Goal: Transaction & Acquisition: Book appointment/travel/reservation

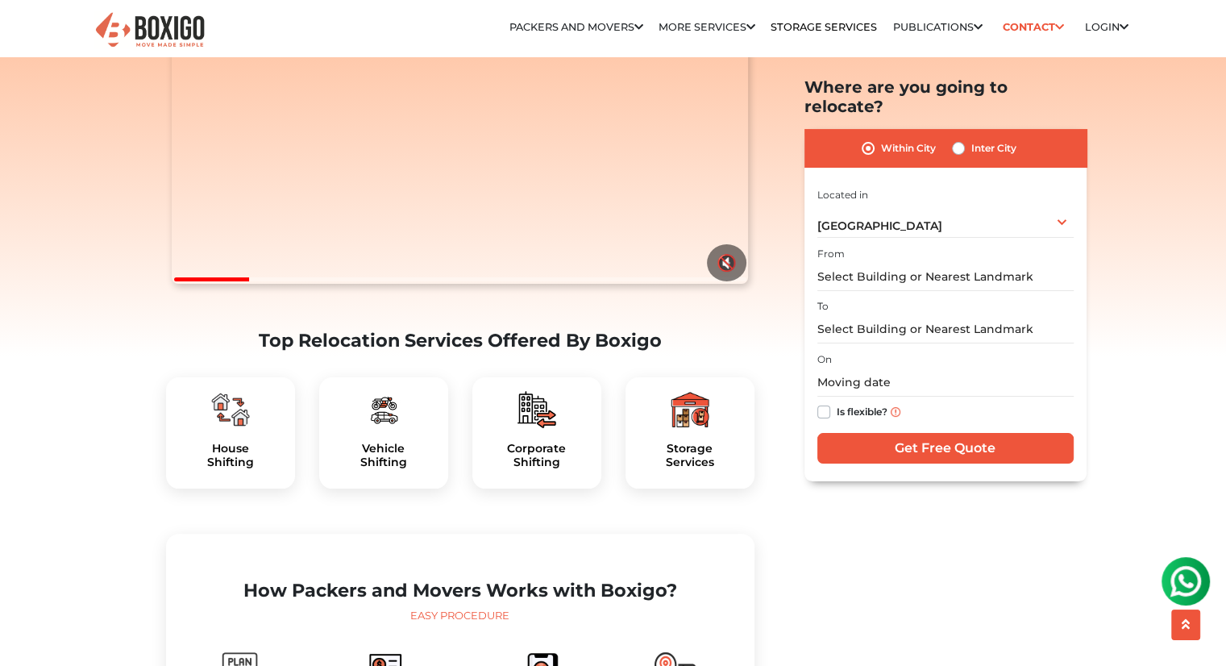
scroll to position [264, 0]
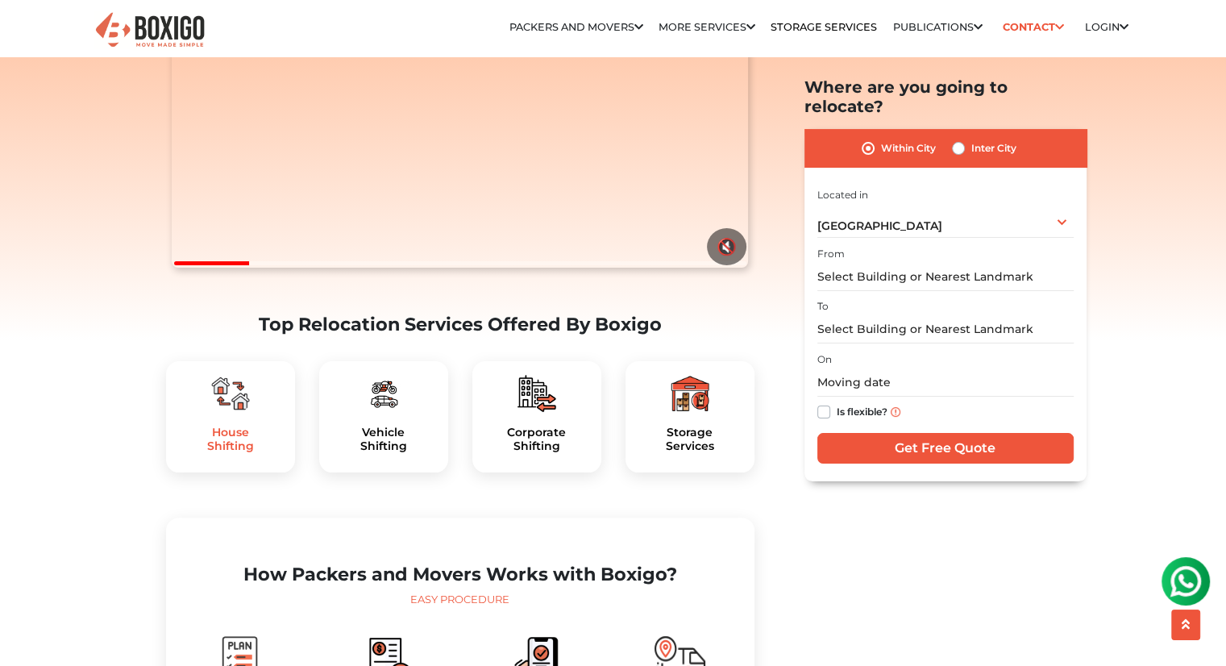
click at [209, 453] on h5 "House Shifting" at bounding box center [230, 439] width 103 height 27
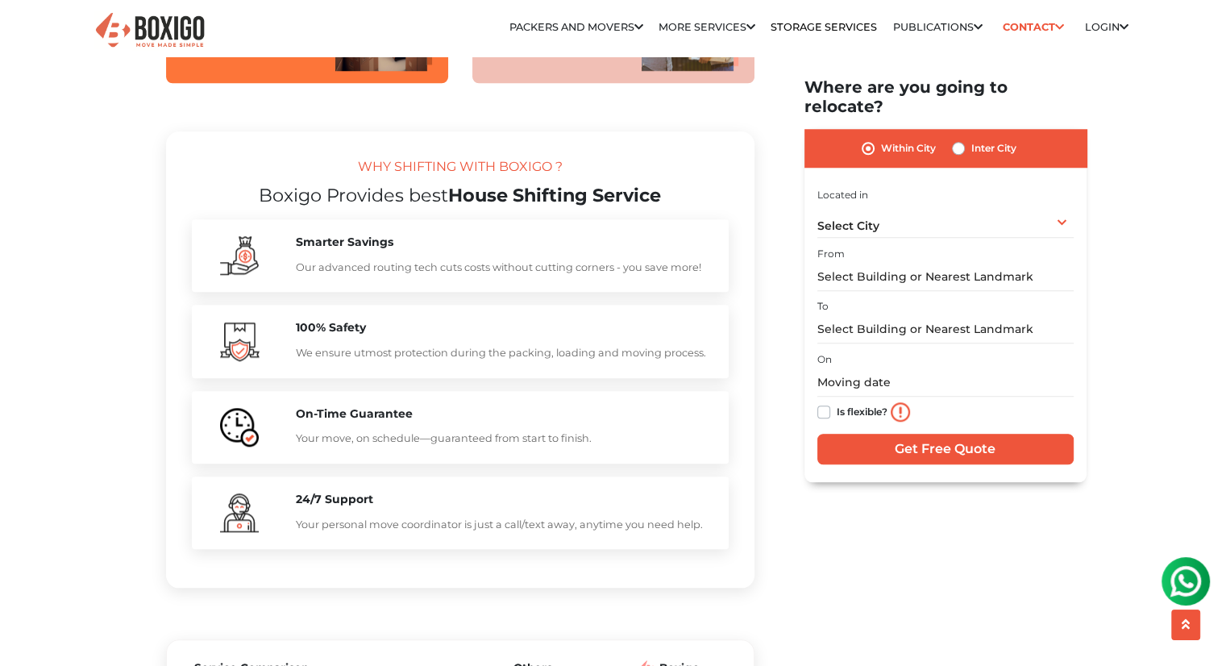
scroll to position [1438, 0]
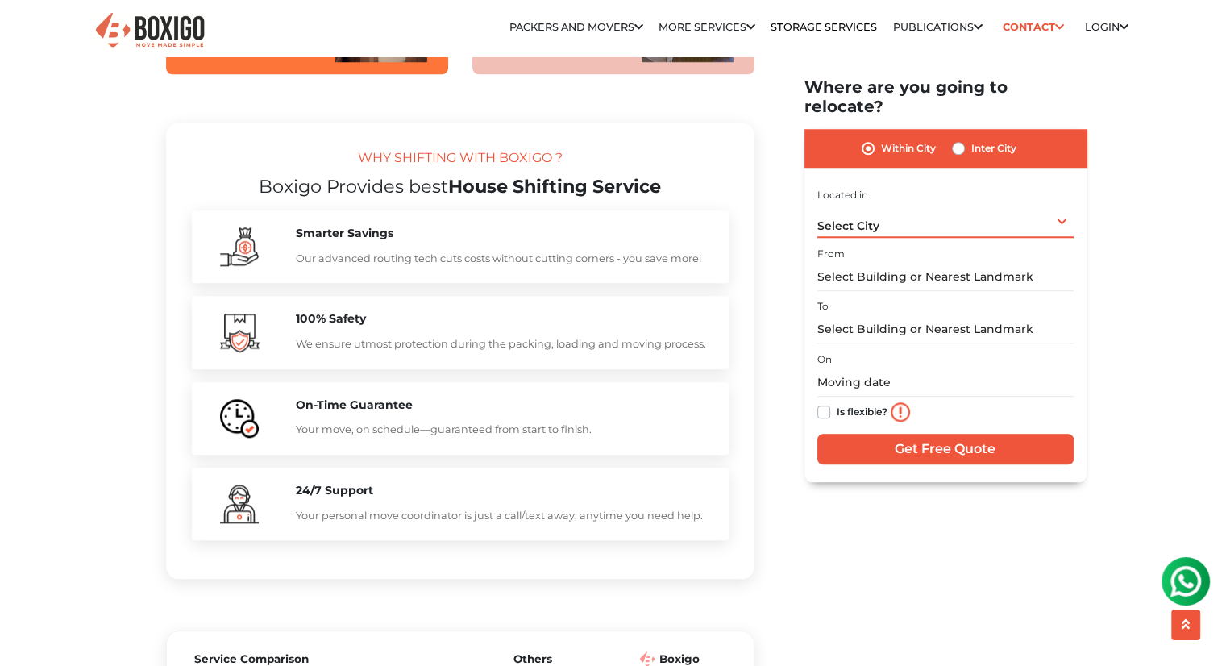
click at [1065, 206] on div "Select City Select City [GEOGRAPHIC_DATA] [GEOGRAPHIC_DATA] [GEOGRAPHIC_DATA] […" at bounding box center [946, 221] width 256 height 34
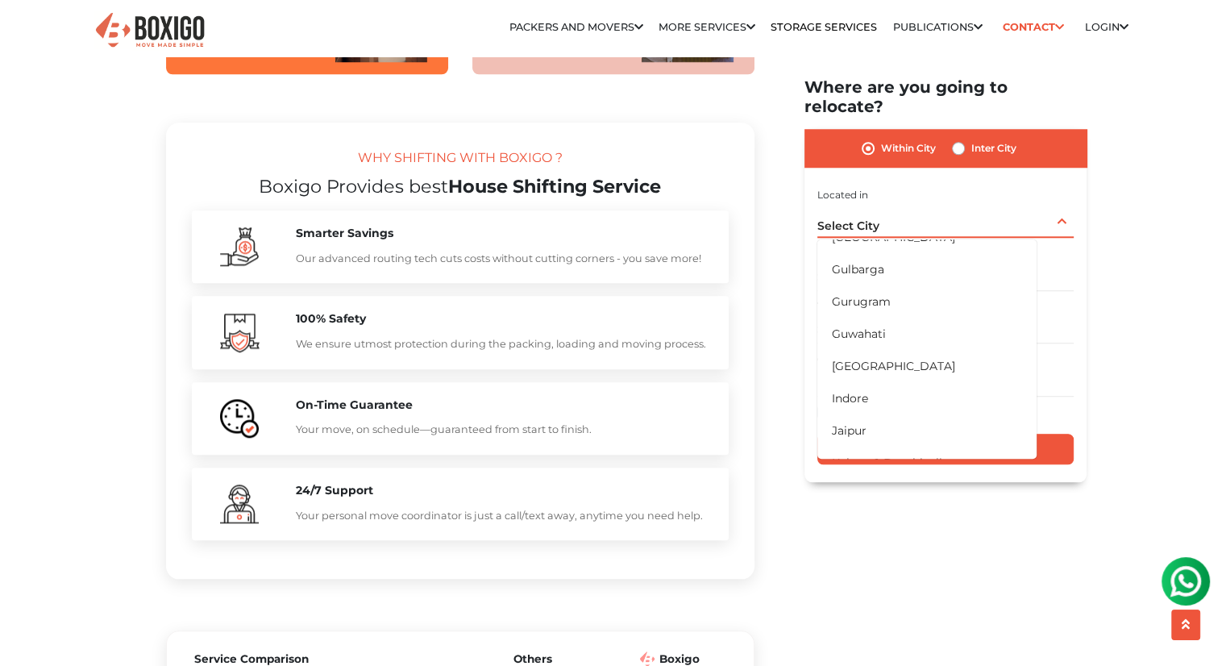
scroll to position [304, 0]
click at [905, 323] on li "[GEOGRAPHIC_DATA]" at bounding box center [927, 339] width 219 height 32
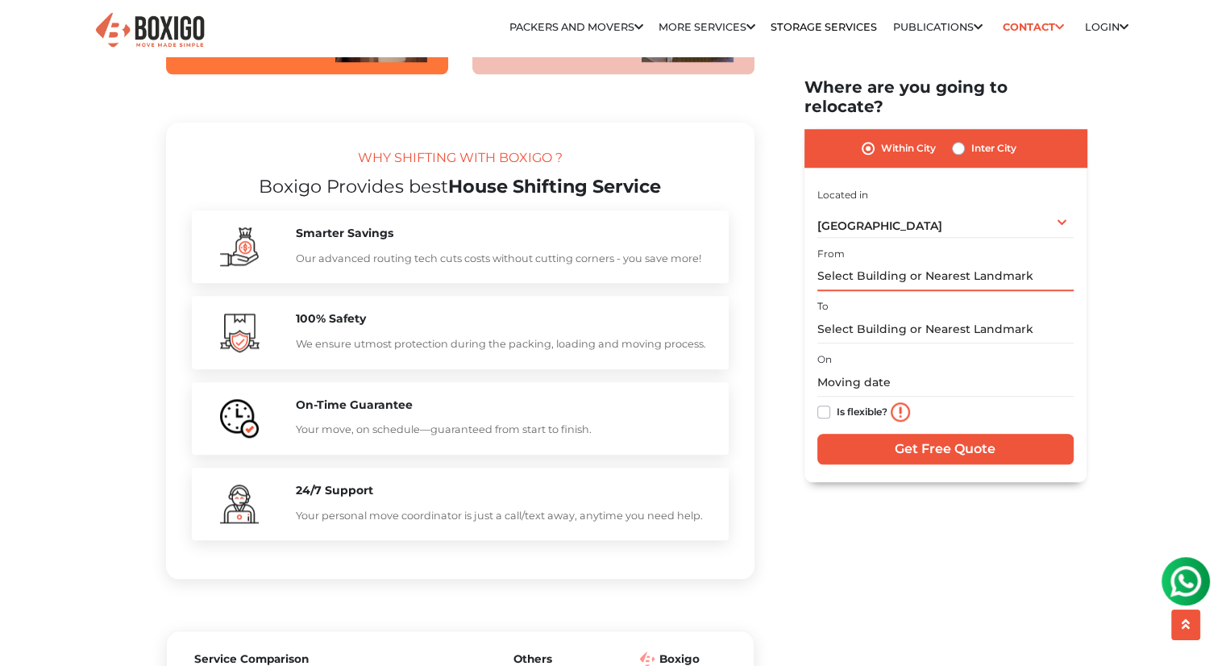
click at [1013, 263] on input "text" at bounding box center [946, 277] width 256 height 28
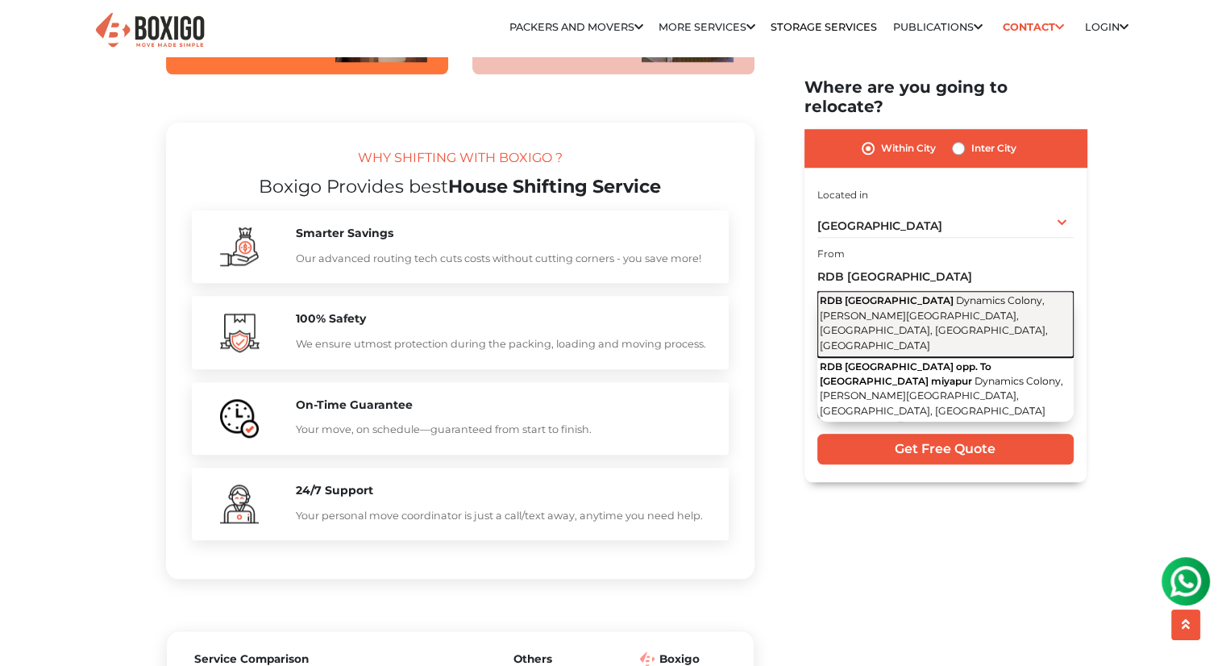
click at [1007, 294] on span "Dynamics Colony, Mayuri Nagar, Miyapur, Hyderabad, Telangana" at bounding box center [934, 322] width 228 height 57
type input "RDB COCONUT GROVE, Dynamics Colony, Mayuri Nagar, Miyapur, Hyderabad, Telangana"
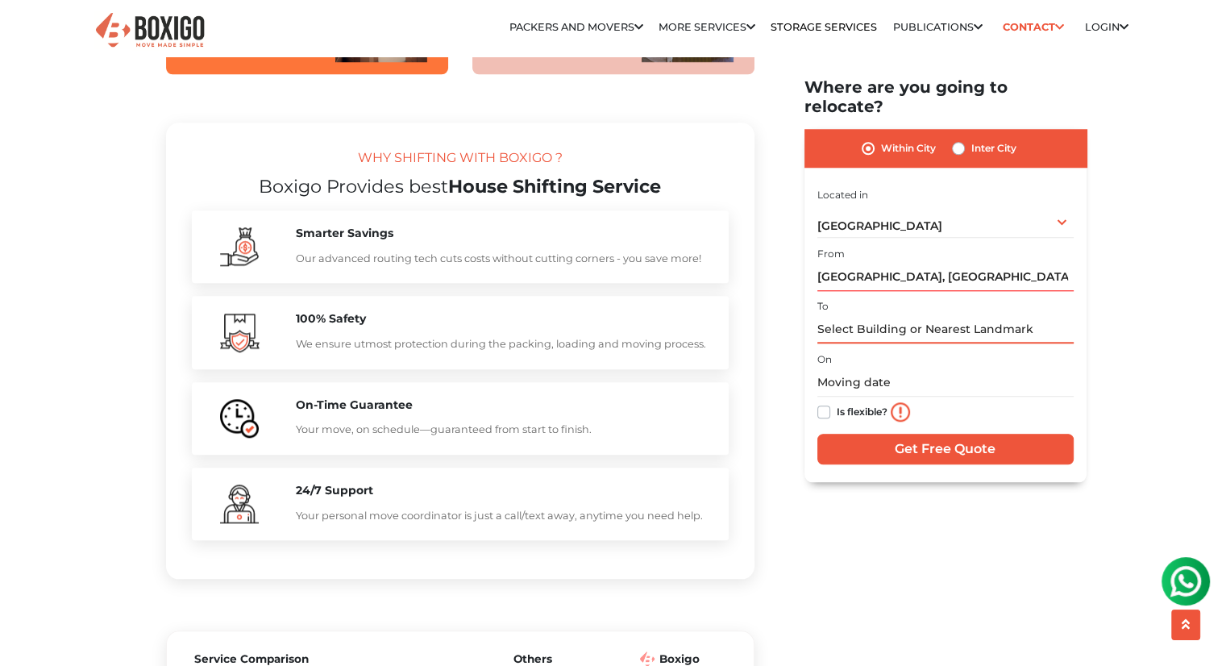
click at [982, 315] on input "text" at bounding box center [946, 329] width 256 height 28
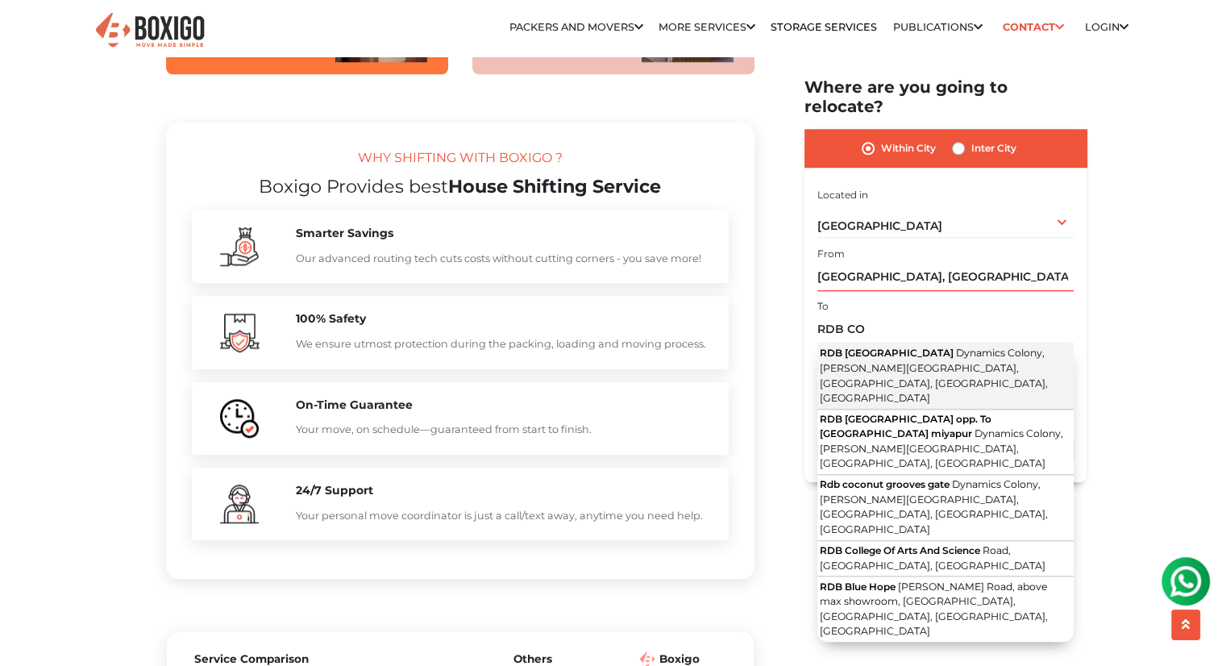
click at [997, 347] on span "Dynamics Colony, Mayuri Nagar, Miyapur, Hyderabad, Telangana" at bounding box center [934, 375] width 228 height 57
type input "RDB COCONUT GROVE, Dynamics Colony, Mayuri Nagar, Miyapur, Hyderabad, Telangana"
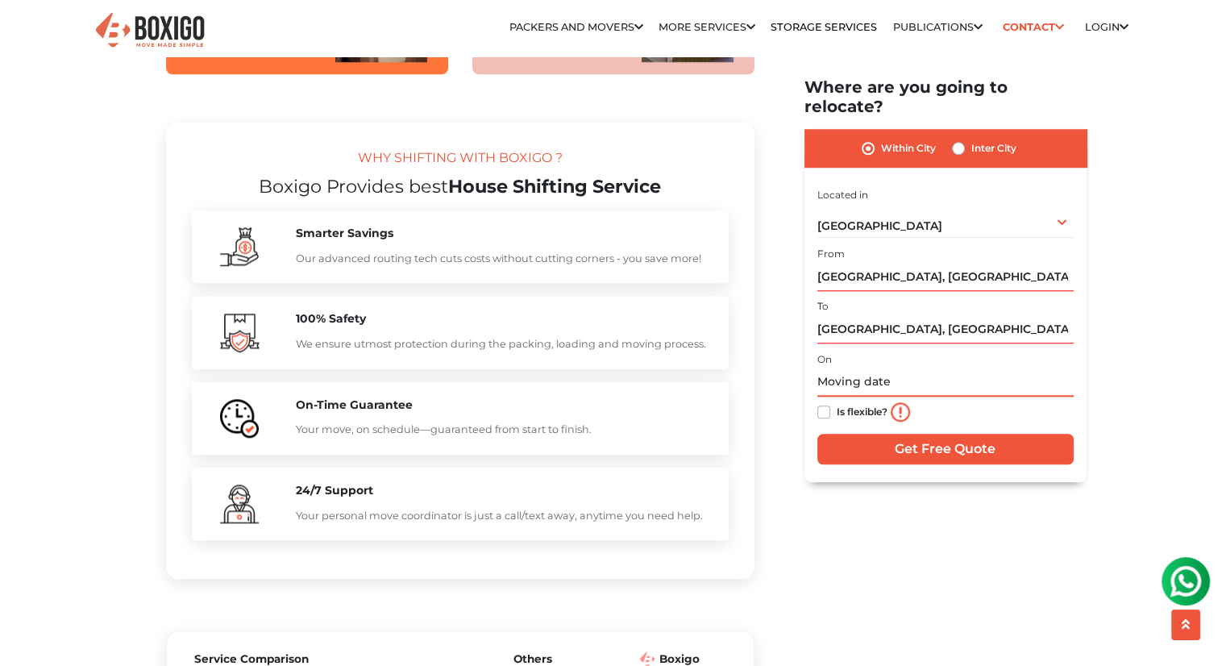
click at [951, 368] on input "text" at bounding box center [946, 382] width 256 height 28
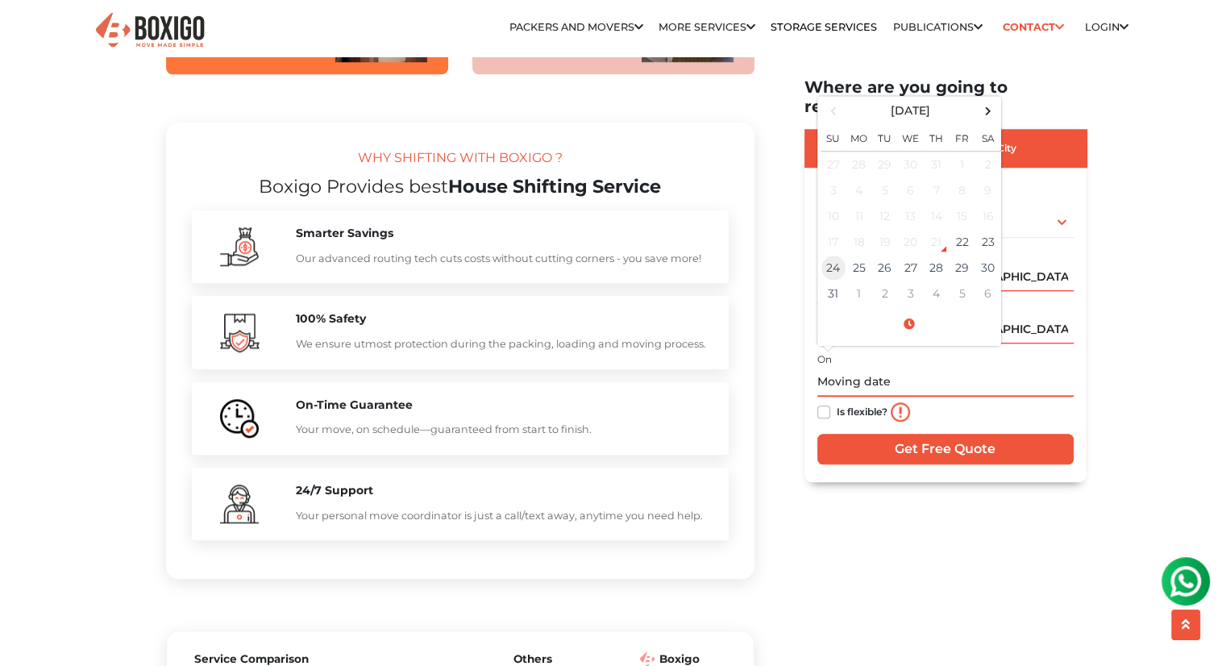
click at [836, 255] on td "24" at bounding box center [834, 268] width 26 height 26
type input "08/24/2025 12:00 AM"
click at [1026, 368] on input "08/24/2025 12:00 AM" at bounding box center [946, 382] width 256 height 28
click at [953, 434] on input "Get Free Quote" at bounding box center [946, 449] width 256 height 31
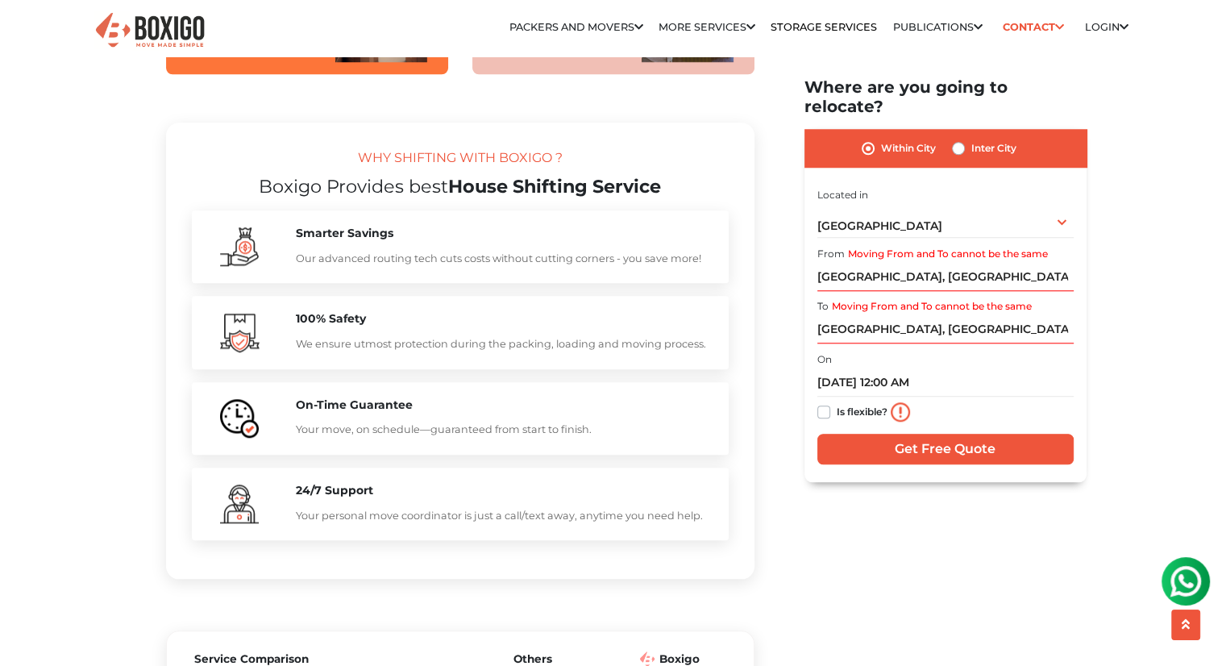
click at [905, 139] on label "Within City" at bounding box center [908, 148] width 55 height 19
click at [875, 139] on input "Within City" at bounding box center [868, 147] width 13 height 16
click at [996, 139] on label "Inter City" at bounding box center [994, 148] width 45 height 19
click at [965, 139] on input "Inter City" at bounding box center [958, 147] width 13 height 16
radio input "true"
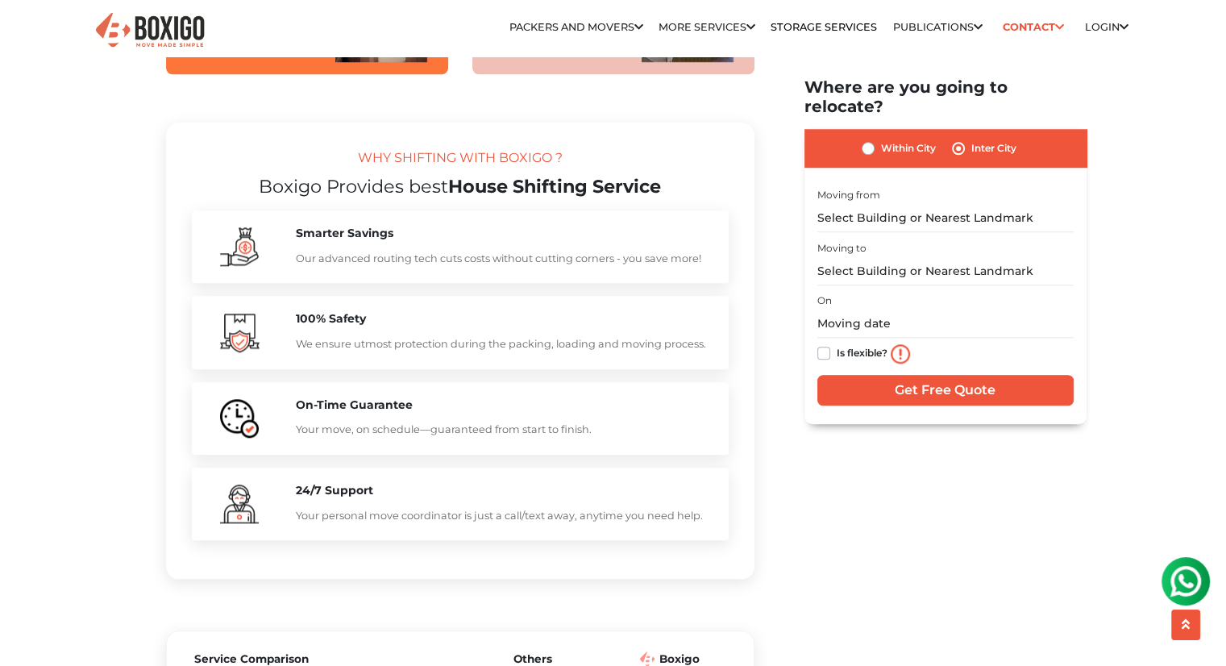
click at [909, 139] on label "Within City" at bounding box center [908, 148] width 55 height 19
click at [875, 139] on input "Within City" at bounding box center [868, 147] width 13 height 16
radio input "true"
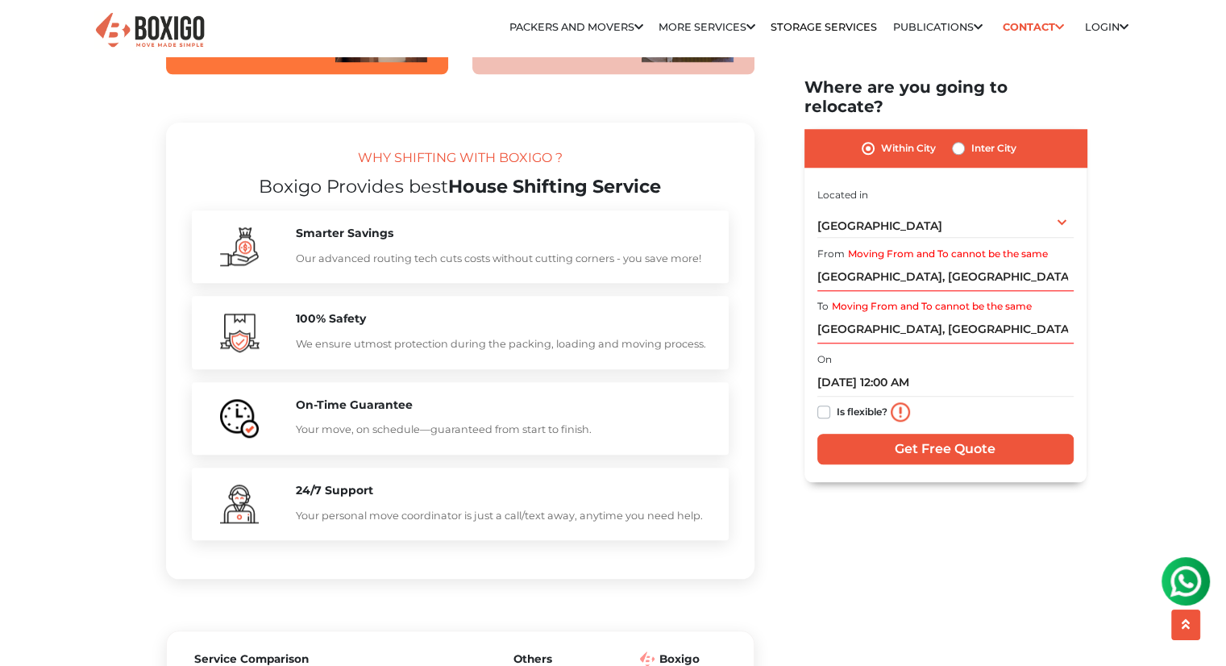
click at [905, 402] on img at bounding box center [900, 411] width 19 height 19
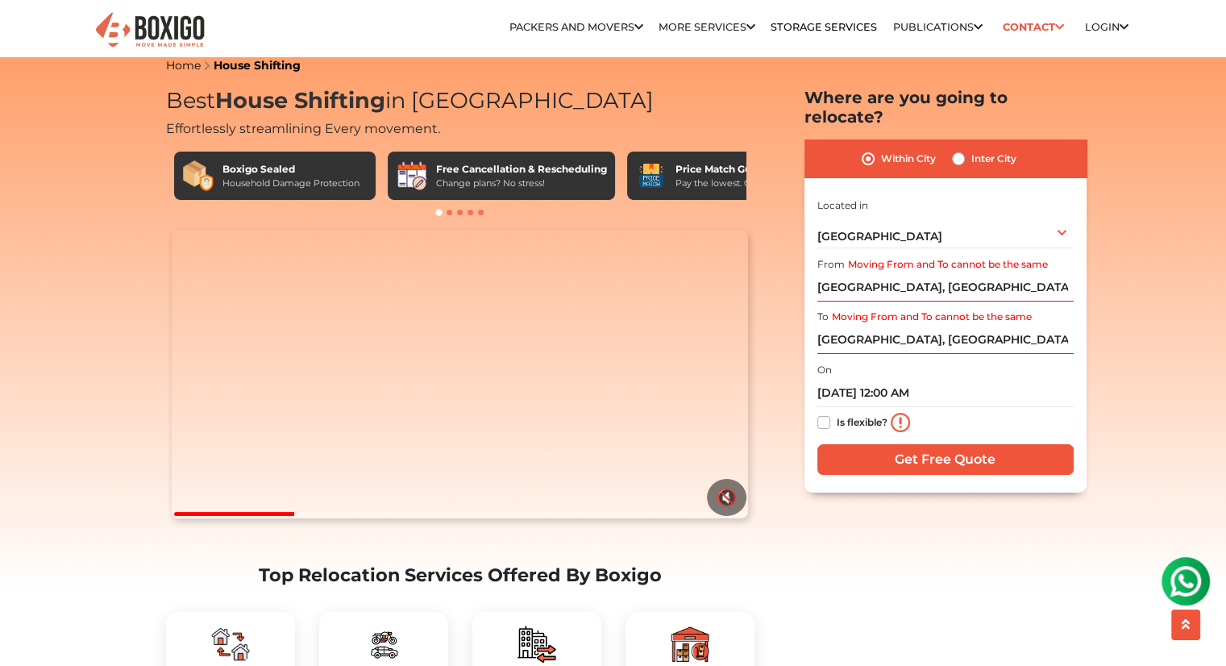
scroll to position [0, 0]
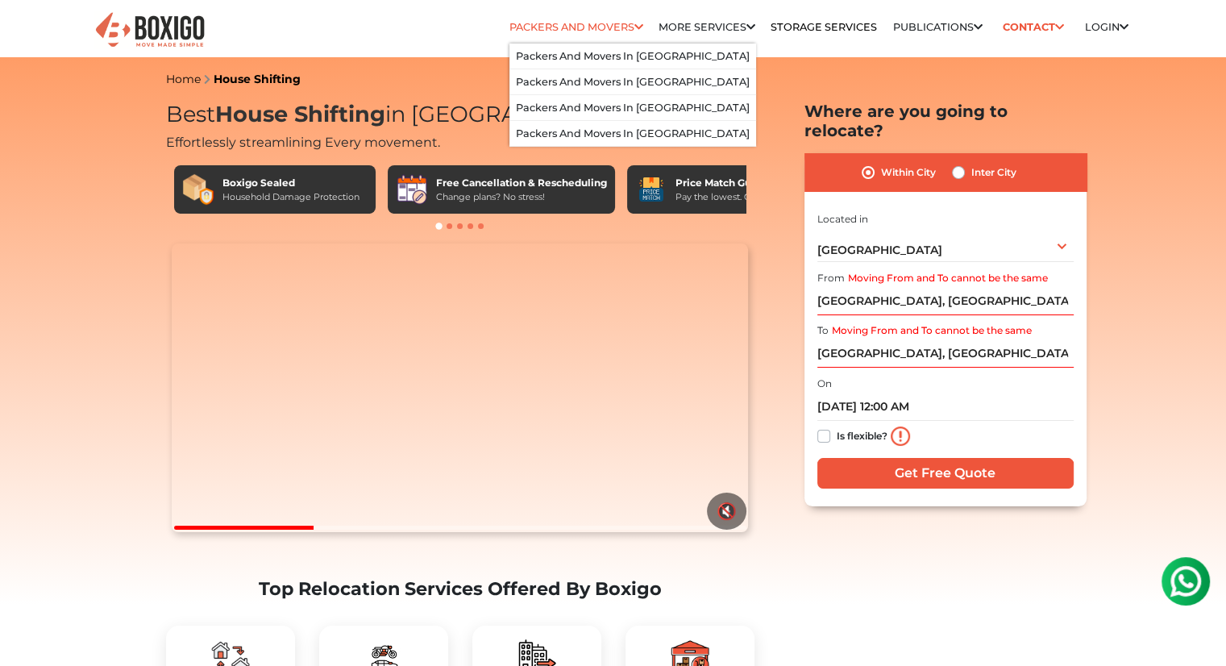
click at [612, 26] on link "Packers and Movers" at bounding box center [577, 27] width 134 height 12
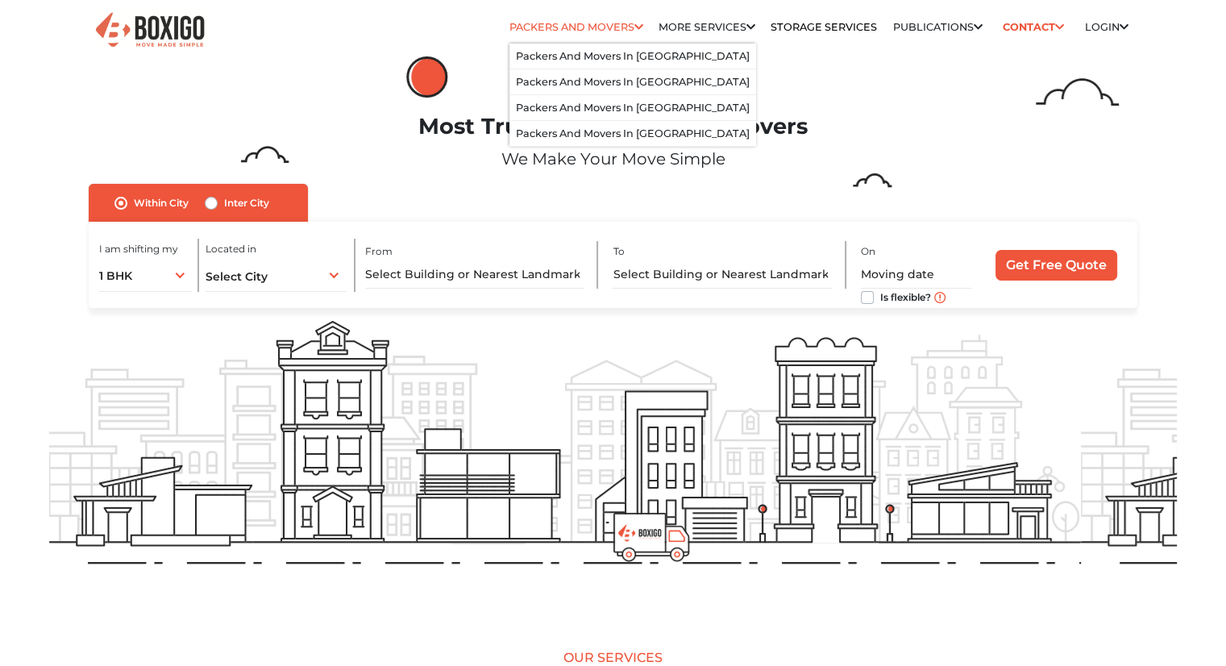
click at [606, 23] on link "Packers and Movers" at bounding box center [577, 27] width 134 height 12
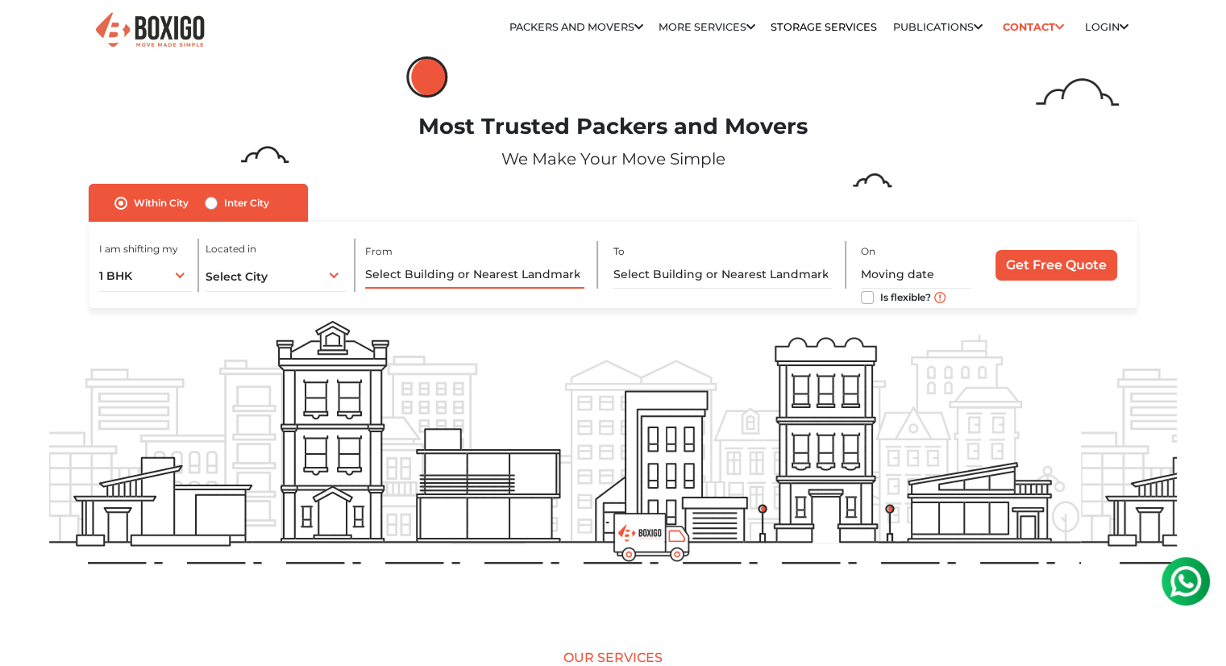
click at [515, 272] on input "text" at bounding box center [474, 274] width 219 height 28
click at [324, 281] on div "Select City Select City [GEOGRAPHIC_DATA] [GEOGRAPHIC_DATA] [GEOGRAPHIC_DATA] […" at bounding box center [276, 275] width 140 height 34
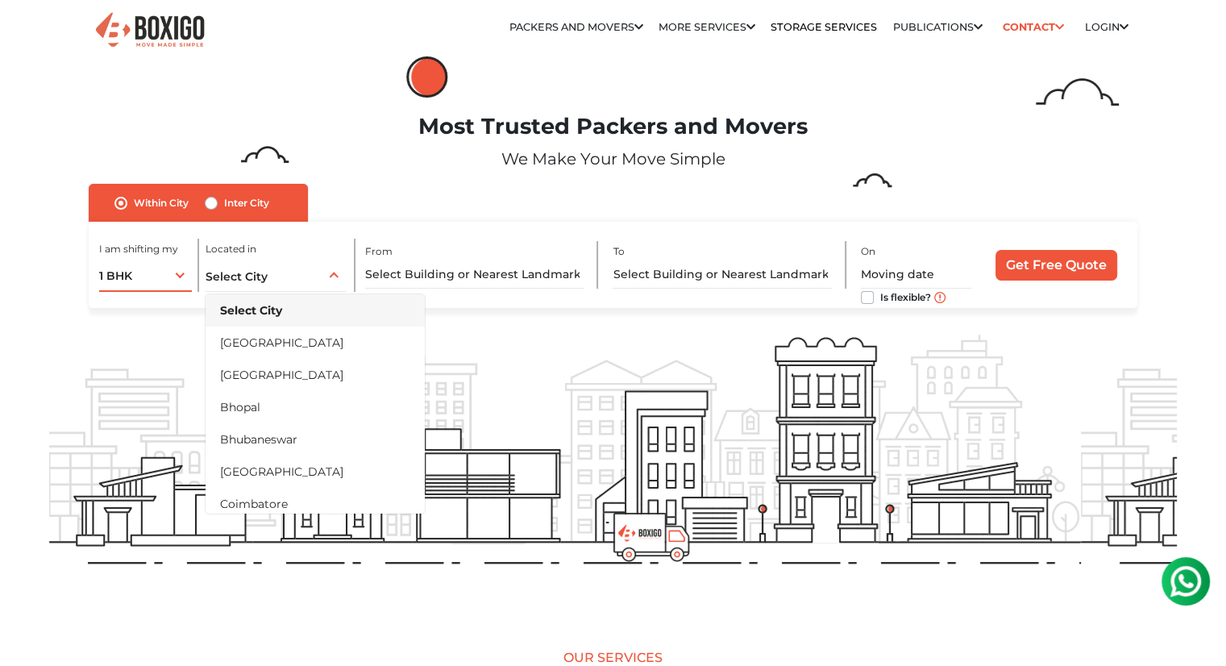
click at [132, 274] on span "1 BHK" at bounding box center [115, 275] width 33 height 15
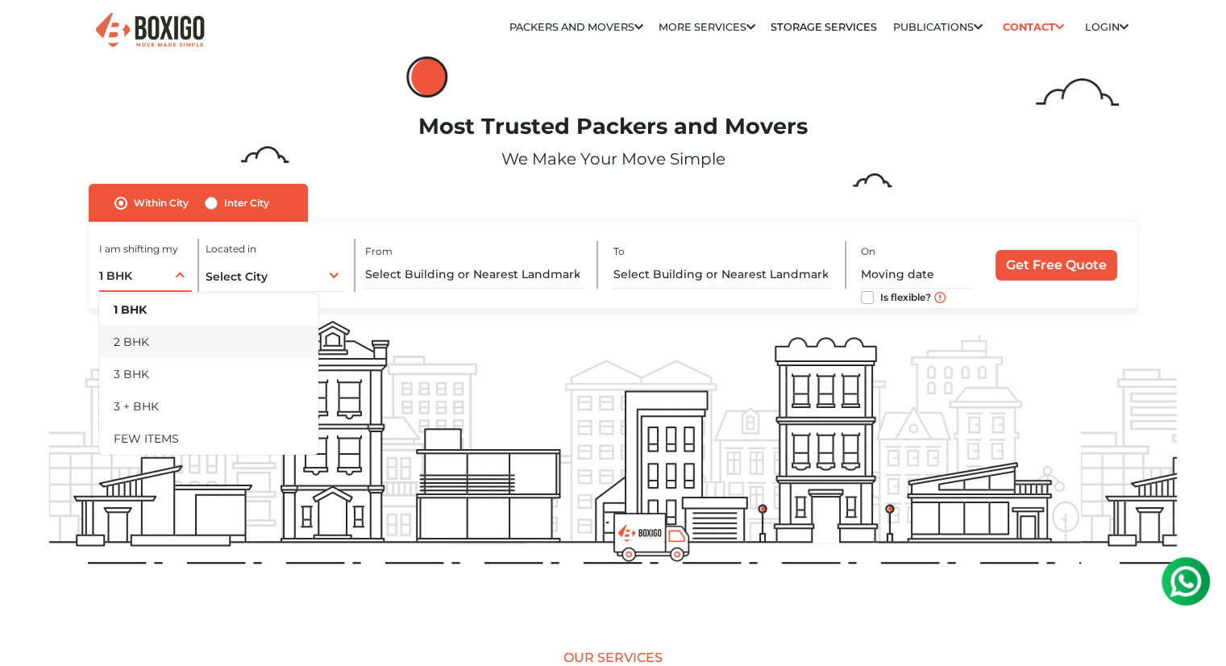
click at [156, 355] on li "2 BHK" at bounding box center [208, 342] width 219 height 32
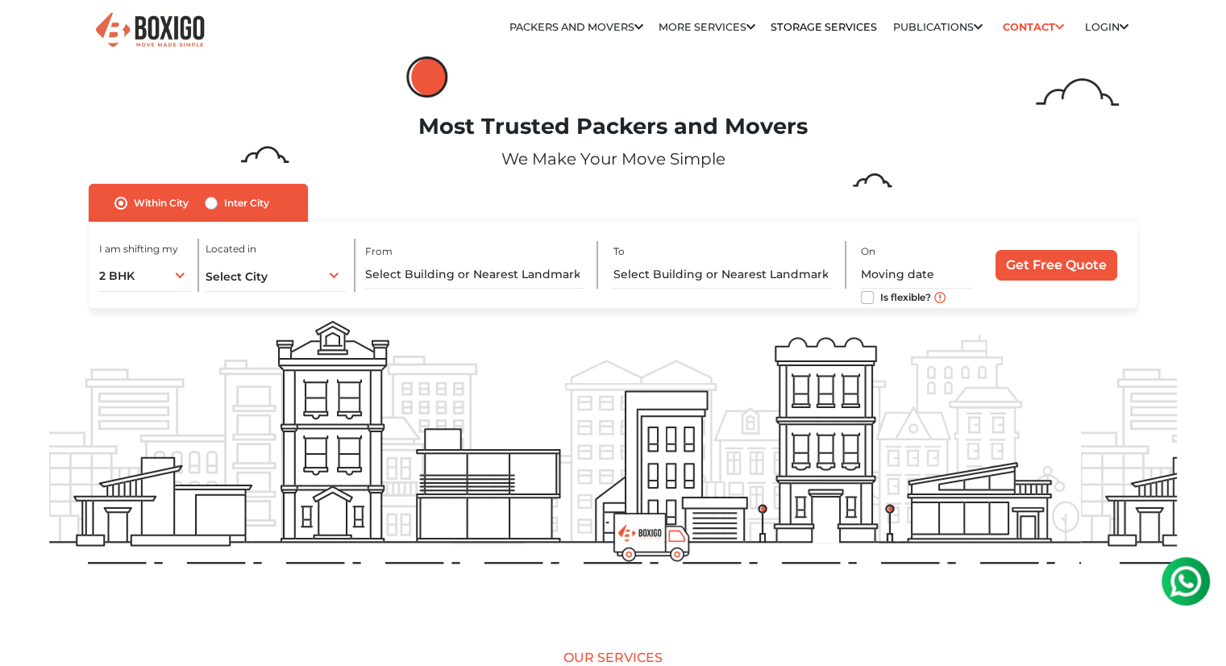
click at [293, 268] on div "Select City Select City [GEOGRAPHIC_DATA] [GEOGRAPHIC_DATA] [GEOGRAPHIC_DATA] […" at bounding box center [276, 275] width 140 height 34
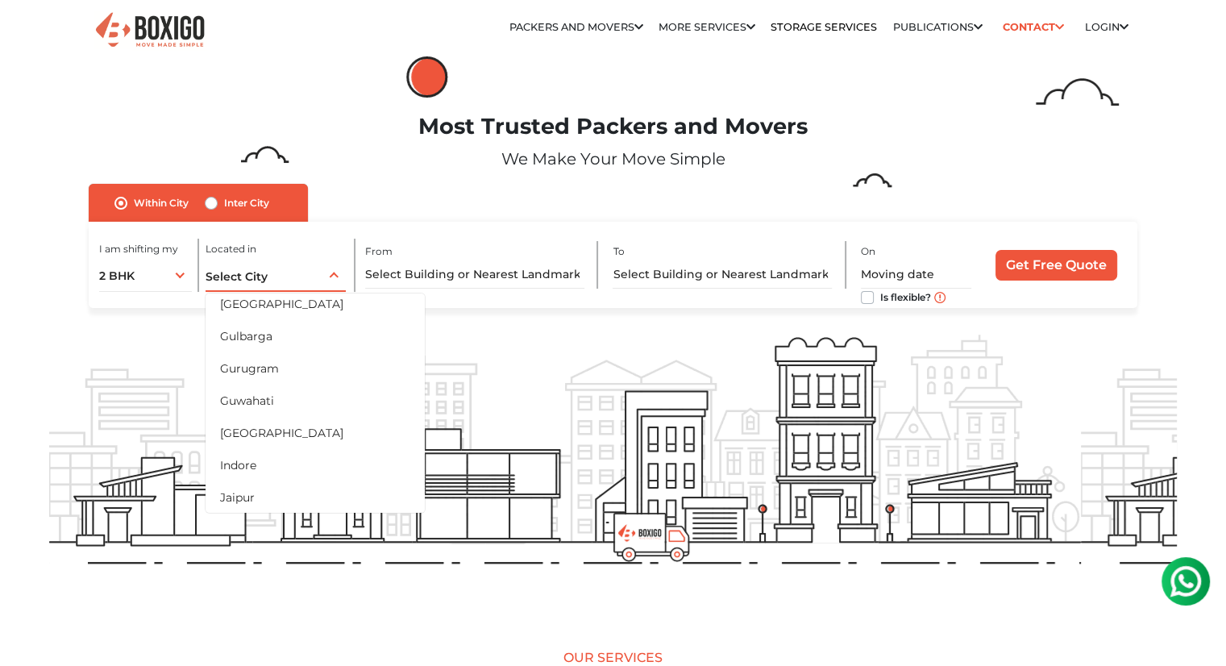
scroll to position [264, 0]
click at [285, 430] on li "[GEOGRAPHIC_DATA]" at bounding box center [315, 432] width 219 height 32
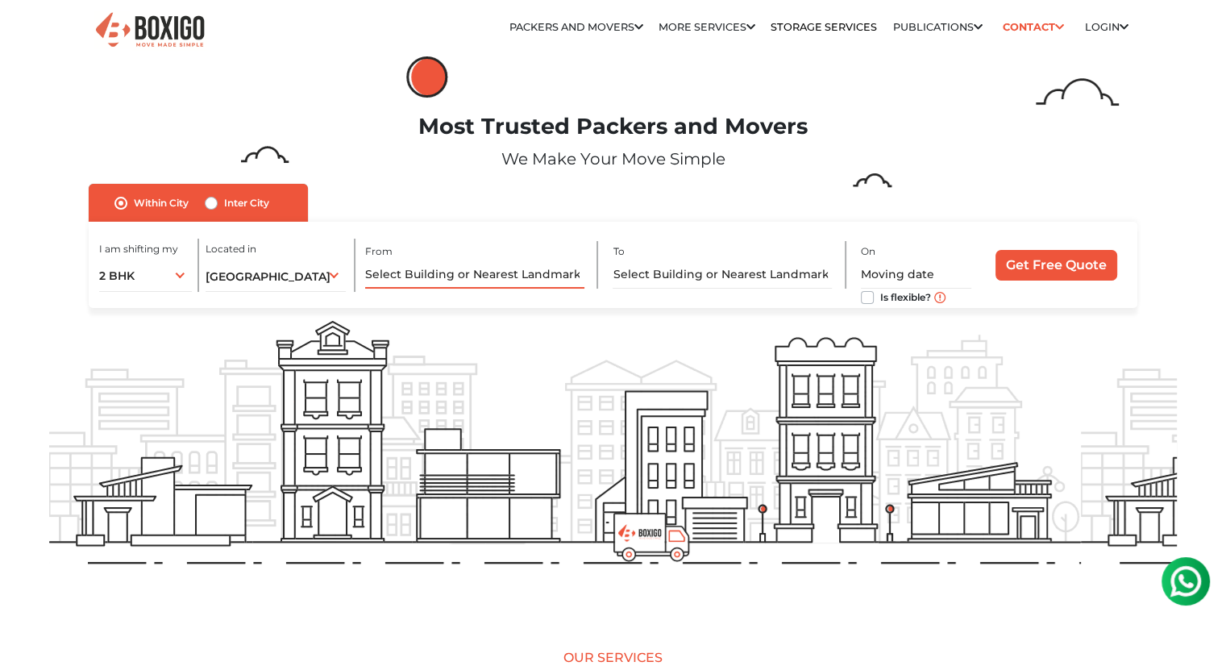
click at [506, 275] on input "text" at bounding box center [474, 274] width 219 height 28
type input "m"
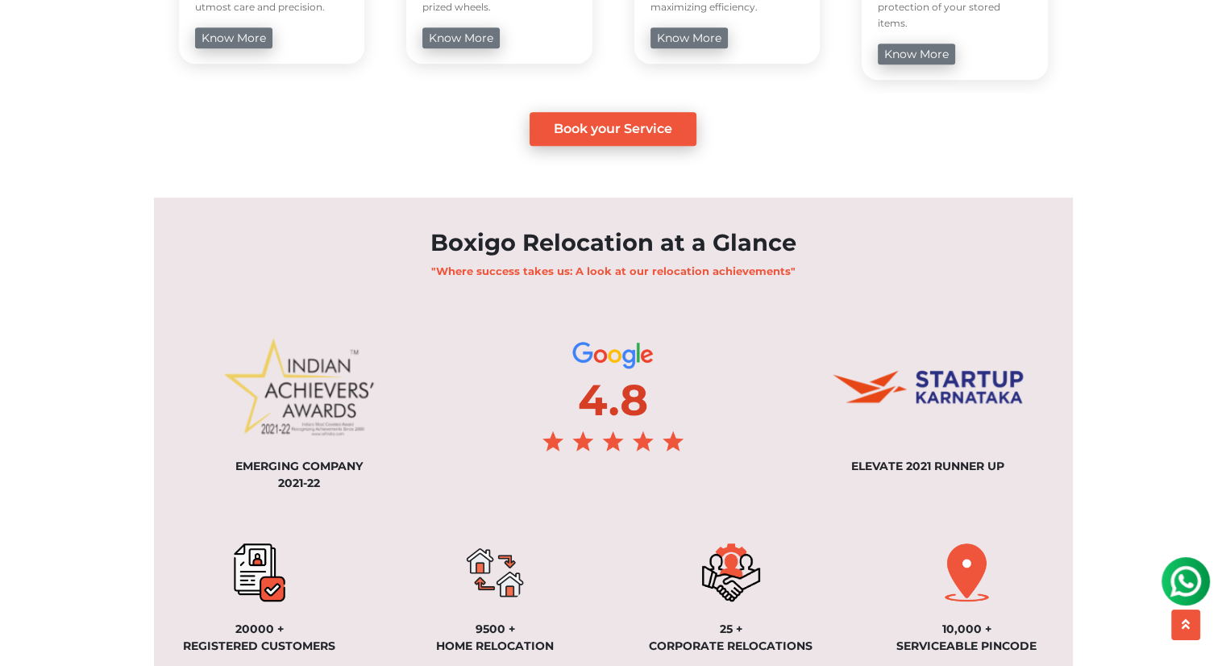
scroll to position [1039, 0]
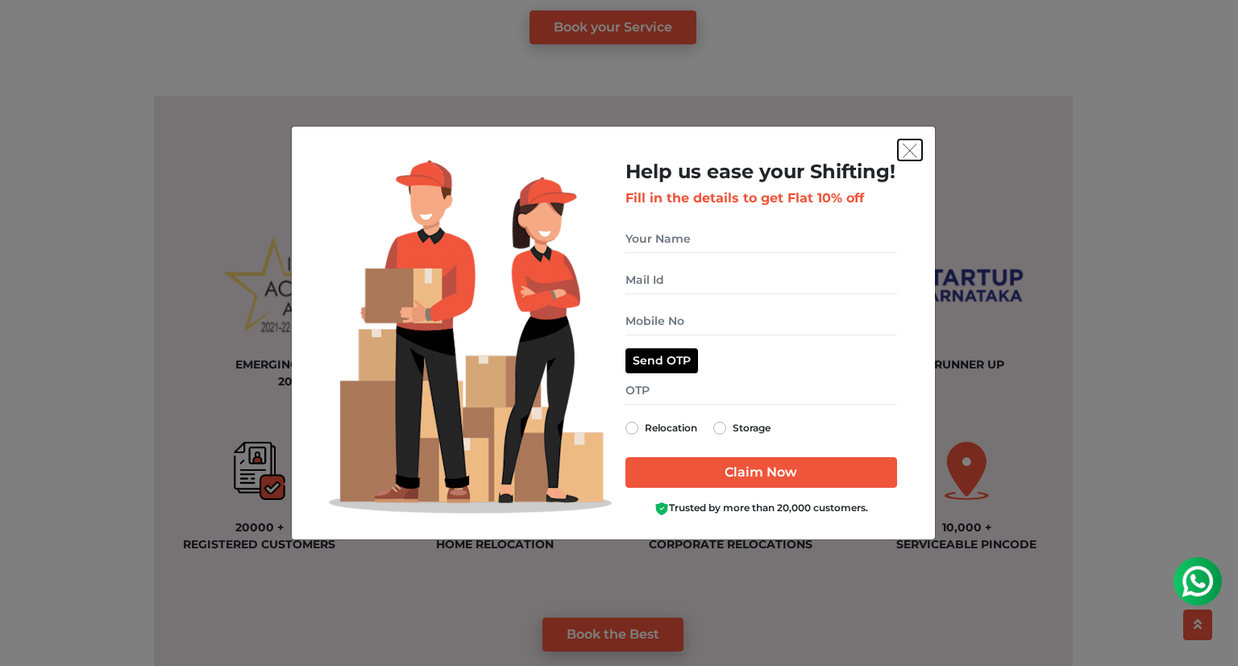
click at [908, 152] on img "get free quote dialog" at bounding box center [910, 151] width 15 height 15
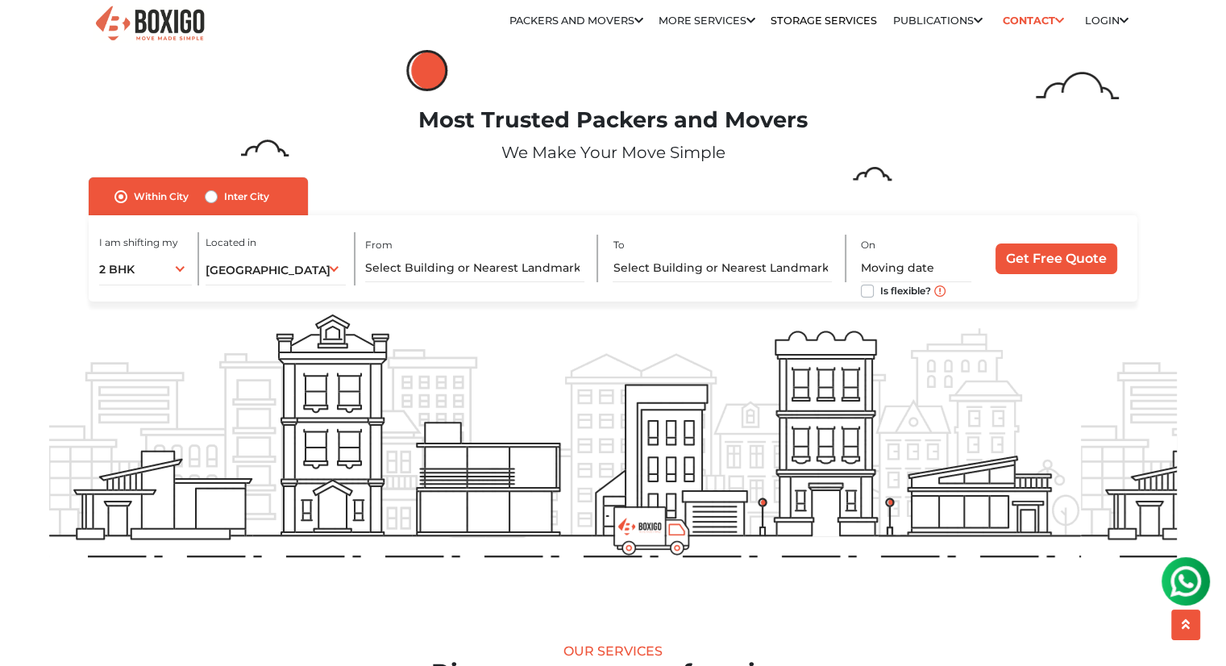
scroll to position [0, 0]
